Goal: Transaction & Acquisition: Purchase product/service

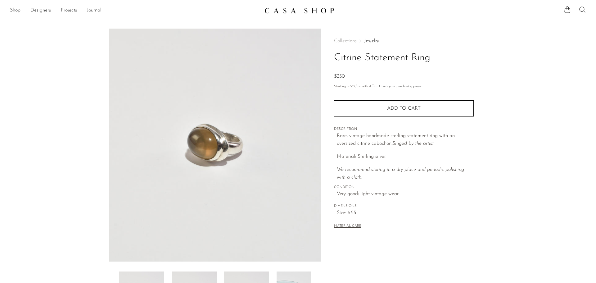
click at [19, 6] on li "Shop Featured New Arrivals Bestsellers Coming Soon Jewelry Jewelry All Earrings…" at bounding box center [15, 10] width 11 height 11
click at [17, 9] on link "Shop" at bounding box center [15, 11] width 11 height 8
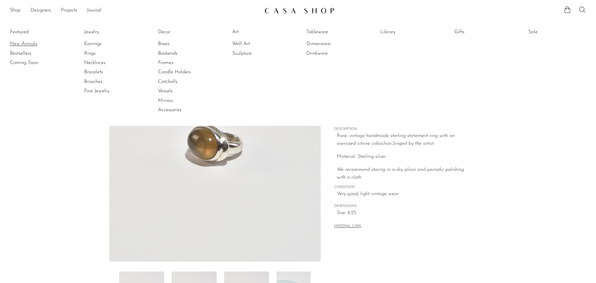
click at [23, 44] on link "New Arrivals" at bounding box center [33, 43] width 47 height 7
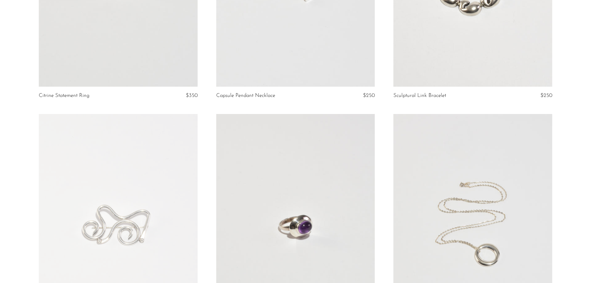
scroll to position [248, 0]
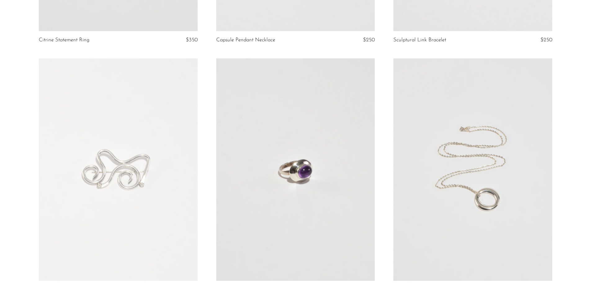
click at [291, 186] on link at bounding box center [295, 169] width 159 height 222
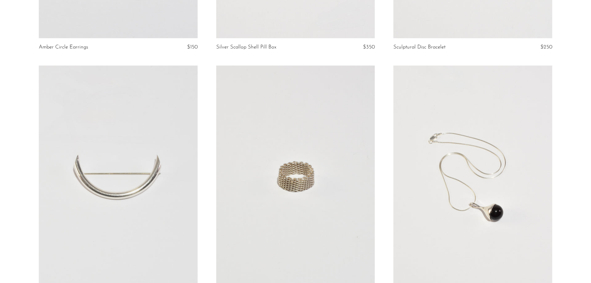
scroll to position [1768, 0]
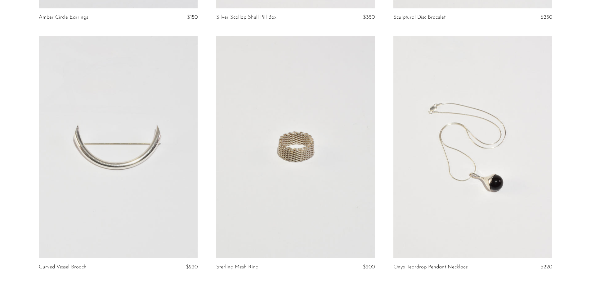
click at [294, 193] on link at bounding box center [295, 147] width 159 height 222
